Goal: Consume media (video, audio)

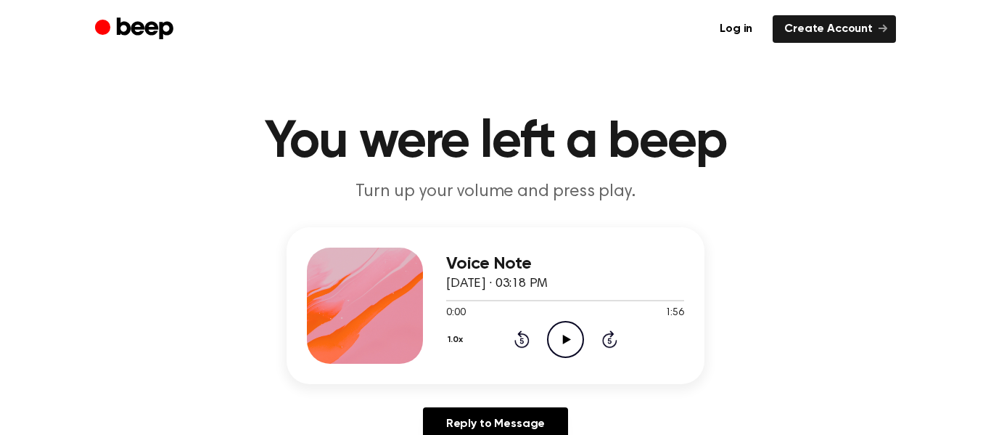
click at [548, 343] on circle at bounding box center [566, 339] width 36 height 36
click at [517, 335] on icon "Rewind 5 seconds" at bounding box center [522, 338] width 16 height 19
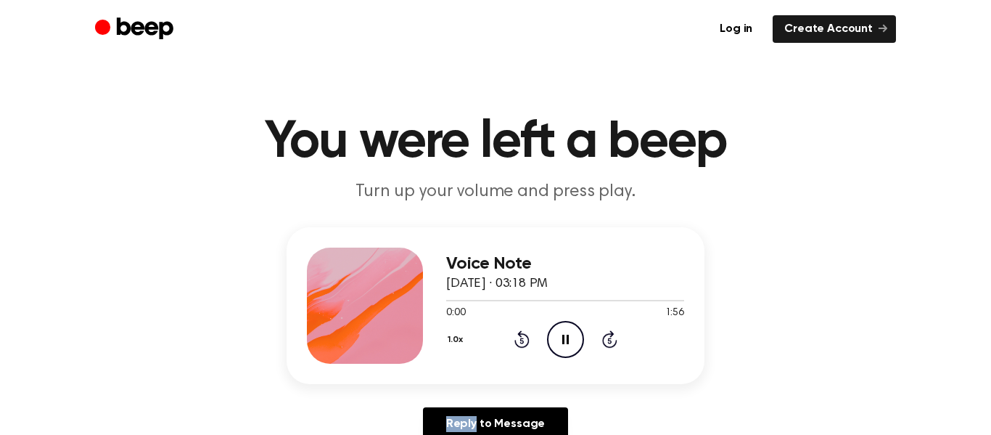
click at [517, 335] on icon "Rewind 5 seconds" at bounding box center [522, 338] width 16 height 19
click at [529, 330] on icon "Rewind 5 seconds" at bounding box center [522, 338] width 16 height 19
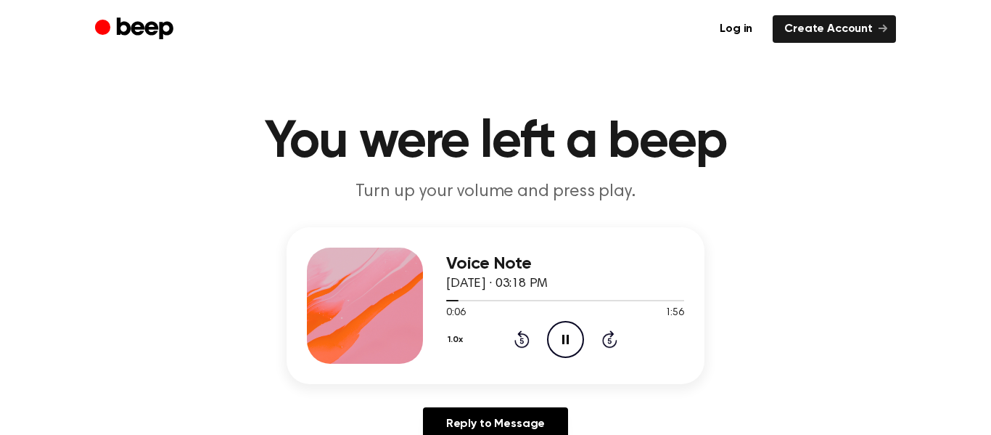
click at [519, 337] on icon "Rewind 5 seconds" at bounding box center [522, 338] width 16 height 19
